Goal: Task Accomplishment & Management: Use online tool/utility

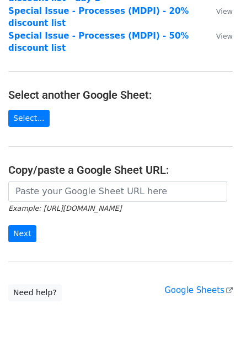
scroll to position [197, 0]
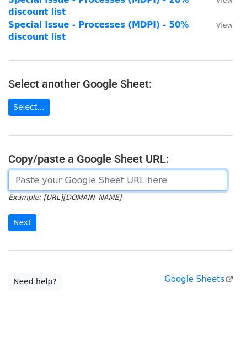
click at [112, 170] on input "url" at bounding box center [117, 180] width 219 height 21
paste input "https://docs.google.com/spreadsheets/d/1UscG4EpOmH-59e3I-_eOXX4pHajAt3FbACsFvFf…"
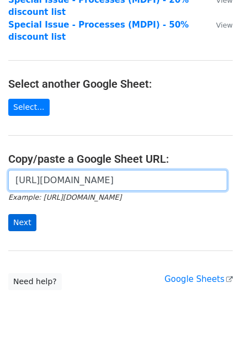
type input "https://docs.google.com/spreadsheets/d/1UscG4EpOmH-59e3I-_eOXX4pHajAt3FbACsFvFf…"
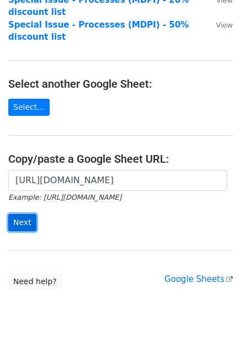
scroll to position [0, 0]
click at [23, 214] on input "Next" at bounding box center [22, 222] width 28 height 17
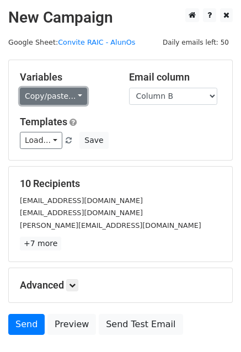
click at [35, 99] on link "Copy/paste..." at bounding box center [53, 96] width 67 height 17
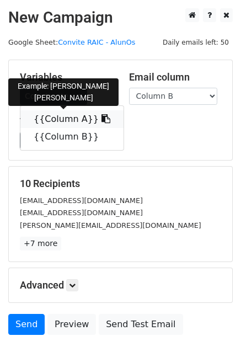
click at [49, 119] on link "{{Column A}}" at bounding box center [71, 119] width 103 height 18
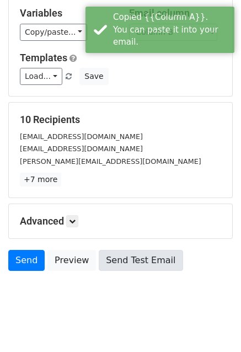
scroll to position [75, 0]
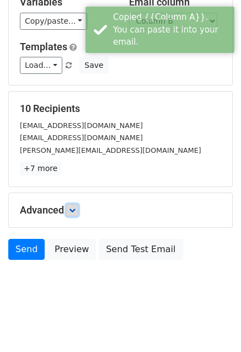
click at [72, 211] on icon at bounding box center [72, 210] width 7 height 7
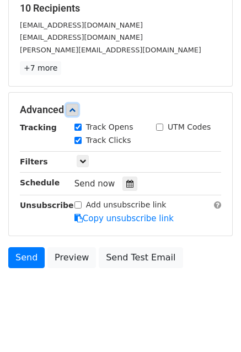
scroll to position [183, 0]
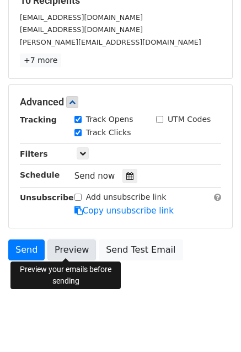
click at [64, 248] on link "Preview" at bounding box center [71, 250] width 49 height 21
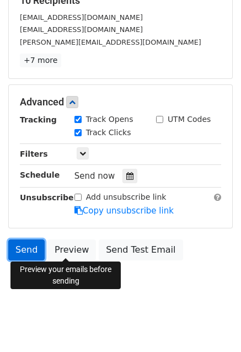
click at [25, 249] on link "Send" at bounding box center [26, 250] width 36 height 21
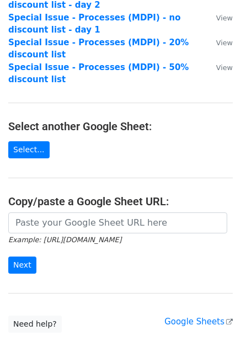
scroll to position [197, 0]
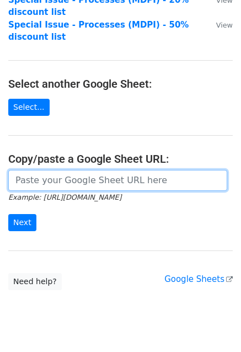
click at [39, 170] on input "url" at bounding box center [117, 180] width 219 height 21
paste input "https://docs.google.com/spreadsheets/d/1TSNWEYFAKSVVVVr6UnZsXd-ZrJIAVd36qh30FBE…"
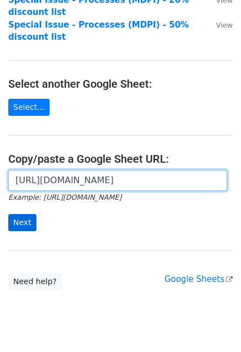
type input "https://docs.google.com/spreadsheets/d/1TSNWEYFAKSVVVVr6UnZsXd-ZrJIAVd36qh30FBE…"
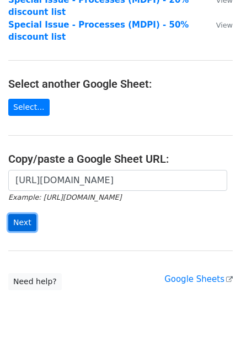
scroll to position [0, 0]
click at [23, 214] on input "Next" at bounding box center [22, 222] width 28 height 17
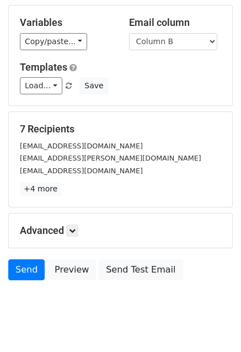
scroll to position [55, 0]
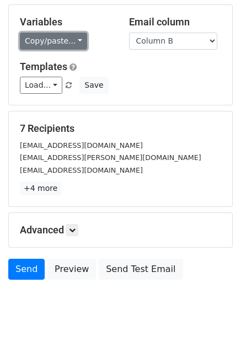
click at [63, 39] on link "Copy/paste..." at bounding box center [53, 41] width 67 height 17
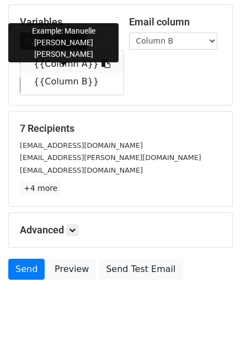
click at [67, 65] on link "{{Column A}}" at bounding box center [71, 64] width 103 height 18
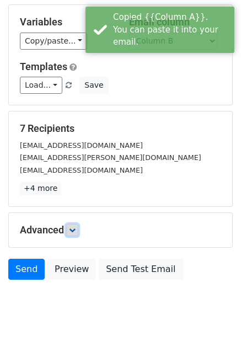
click at [75, 229] on icon at bounding box center [72, 230] width 7 height 7
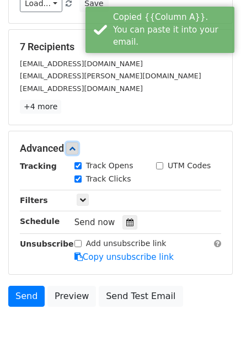
scroll to position [183, 0]
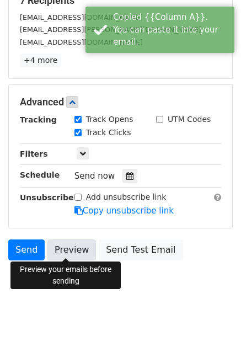
click at [60, 250] on link "Preview" at bounding box center [71, 250] width 49 height 21
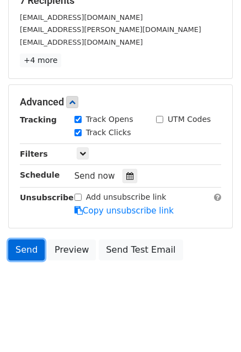
click at [22, 250] on link "Send" at bounding box center [26, 250] width 36 height 21
